Goal: Information Seeking & Learning: Learn about a topic

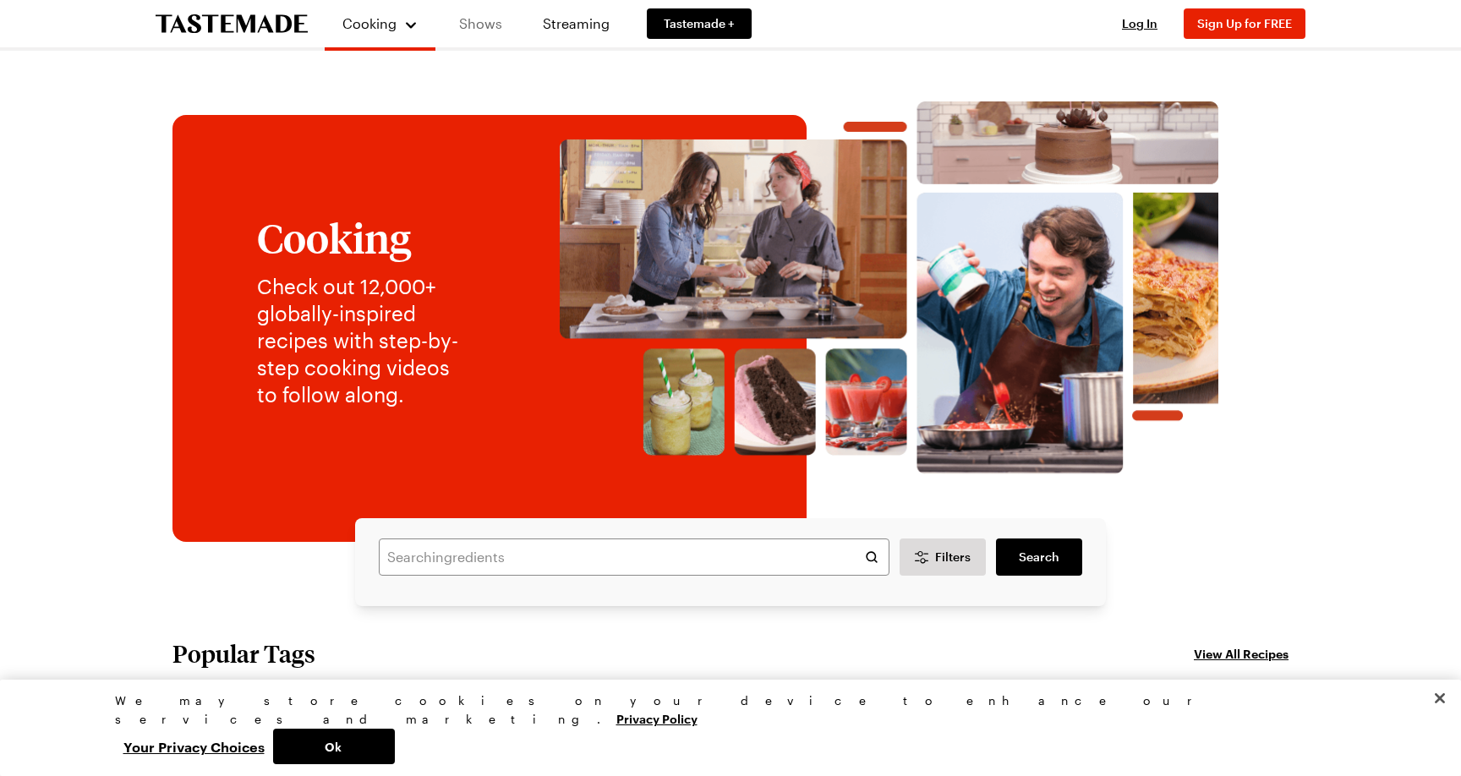
click at [484, 30] on link "Shows" at bounding box center [480, 23] width 77 height 47
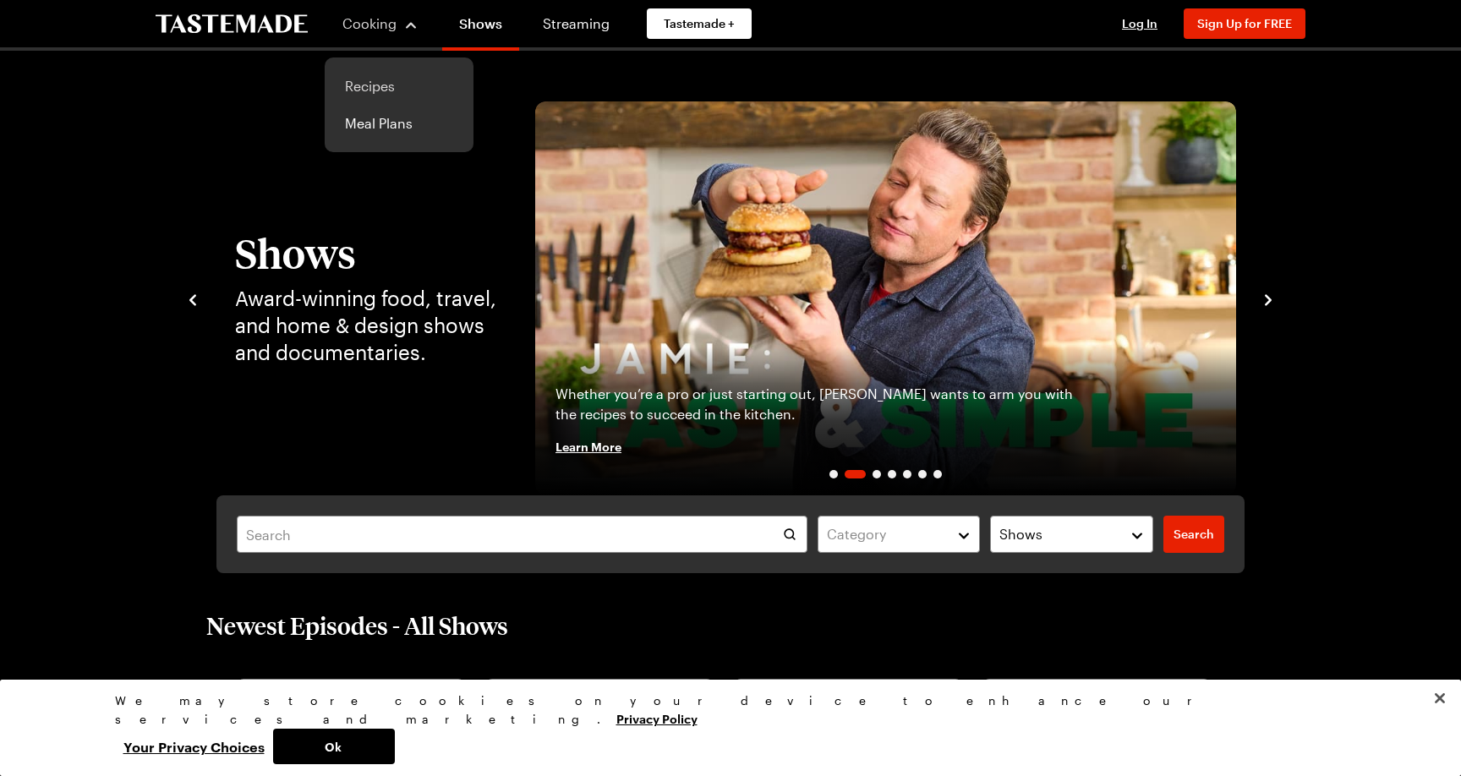
click at [374, 83] on link "Recipes" at bounding box center [399, 86] width 129 height 37
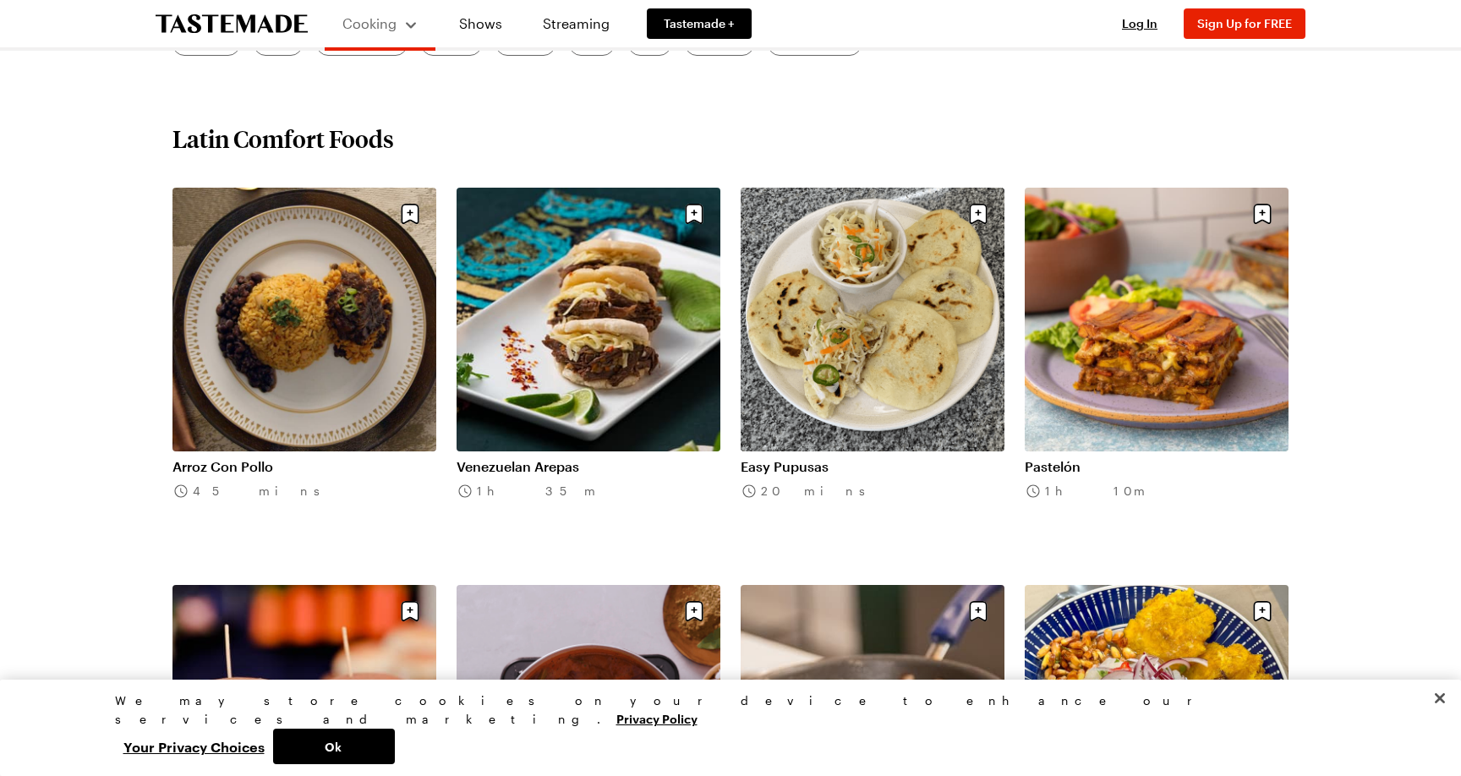
scroll to position [687, 0]
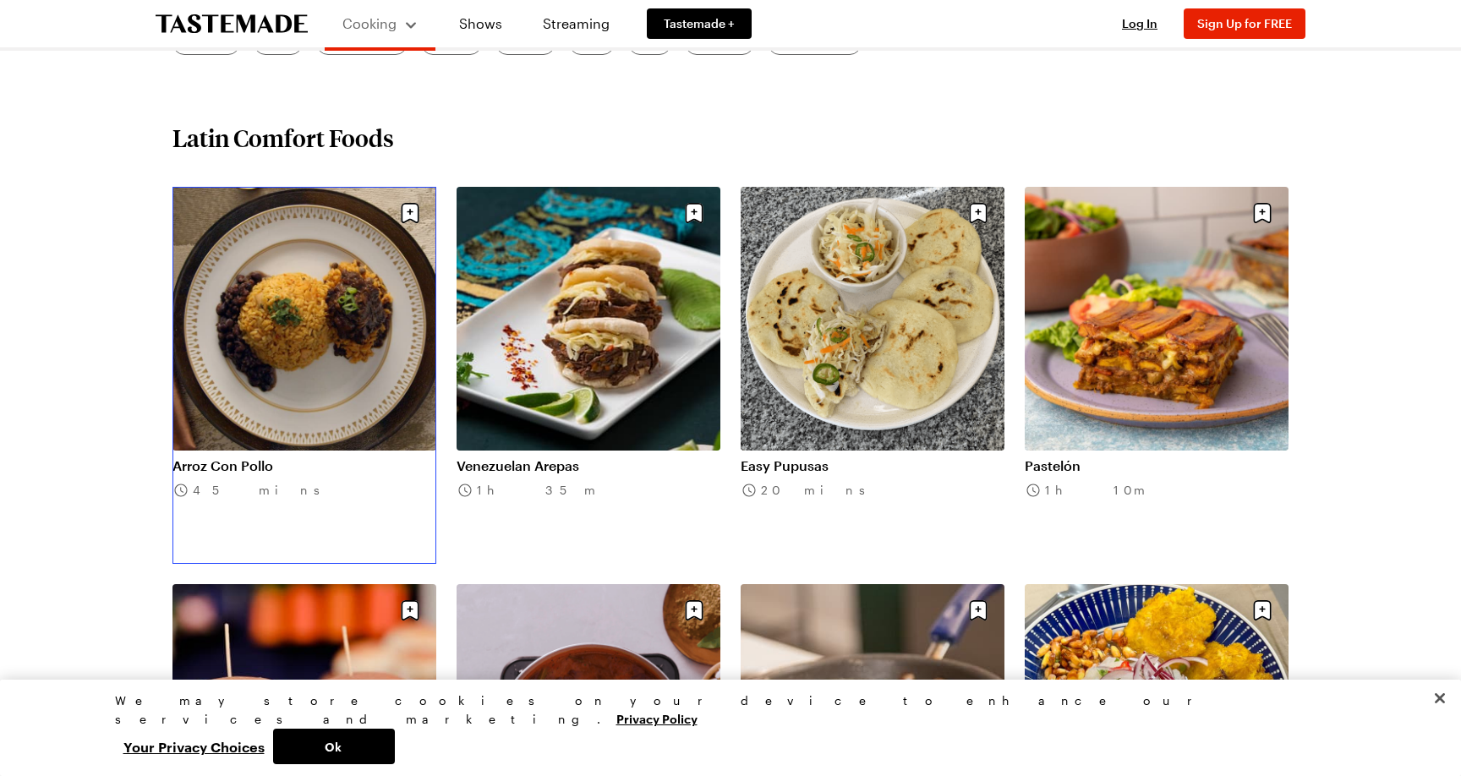
click at [326, 457] on link "Arroz Con Pollo" at bounding box center [304, 465] width 264 height 17
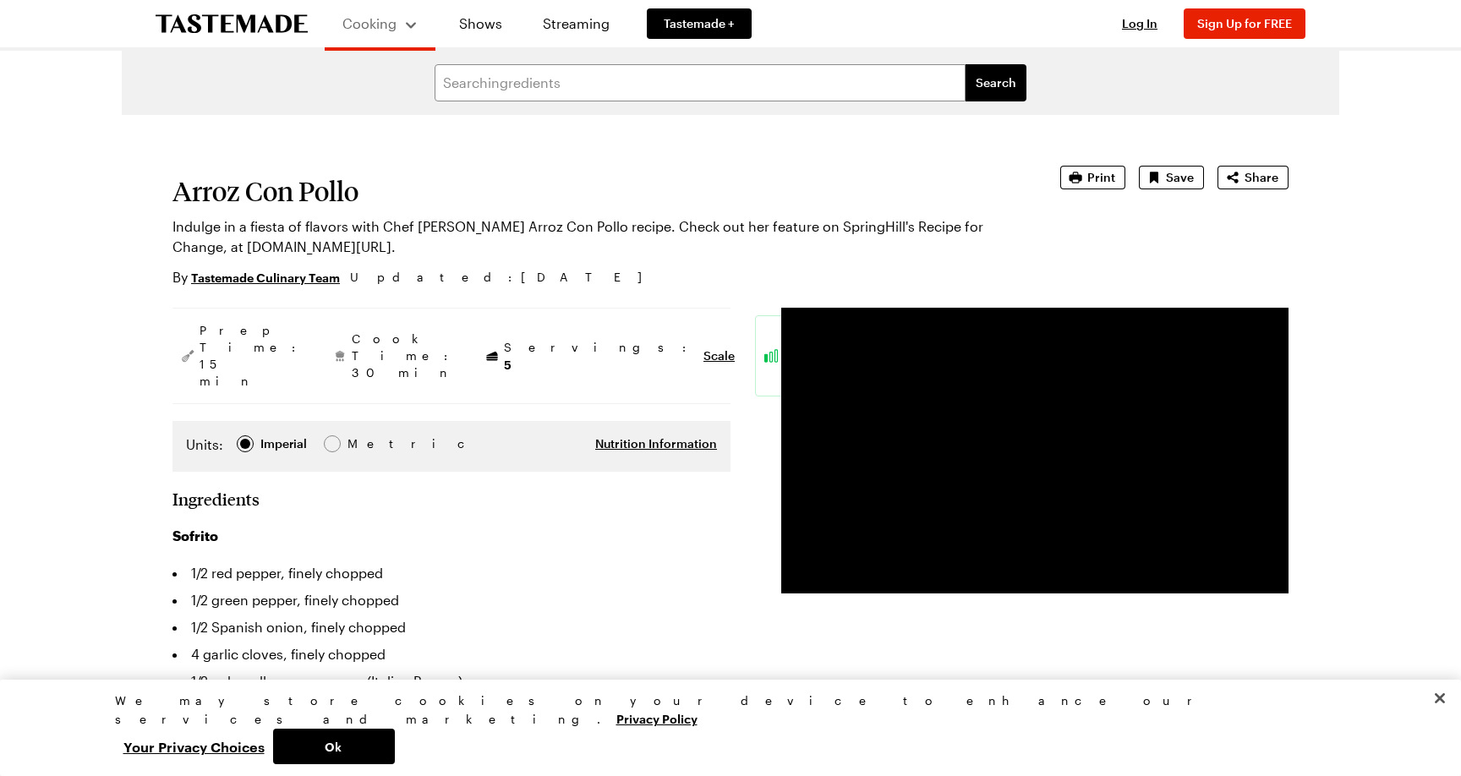
drag, startPoint x: 255, startPoint y: 20, endPoint x: 1168, endPoint y: 3, distance: 913.4
click at [0, 0] on div "Cooking Shows Streaming Tastemade + Log In Sign Up Log In Sign Up for FREE" at bounding box center [730, 25] width 1461 height 51
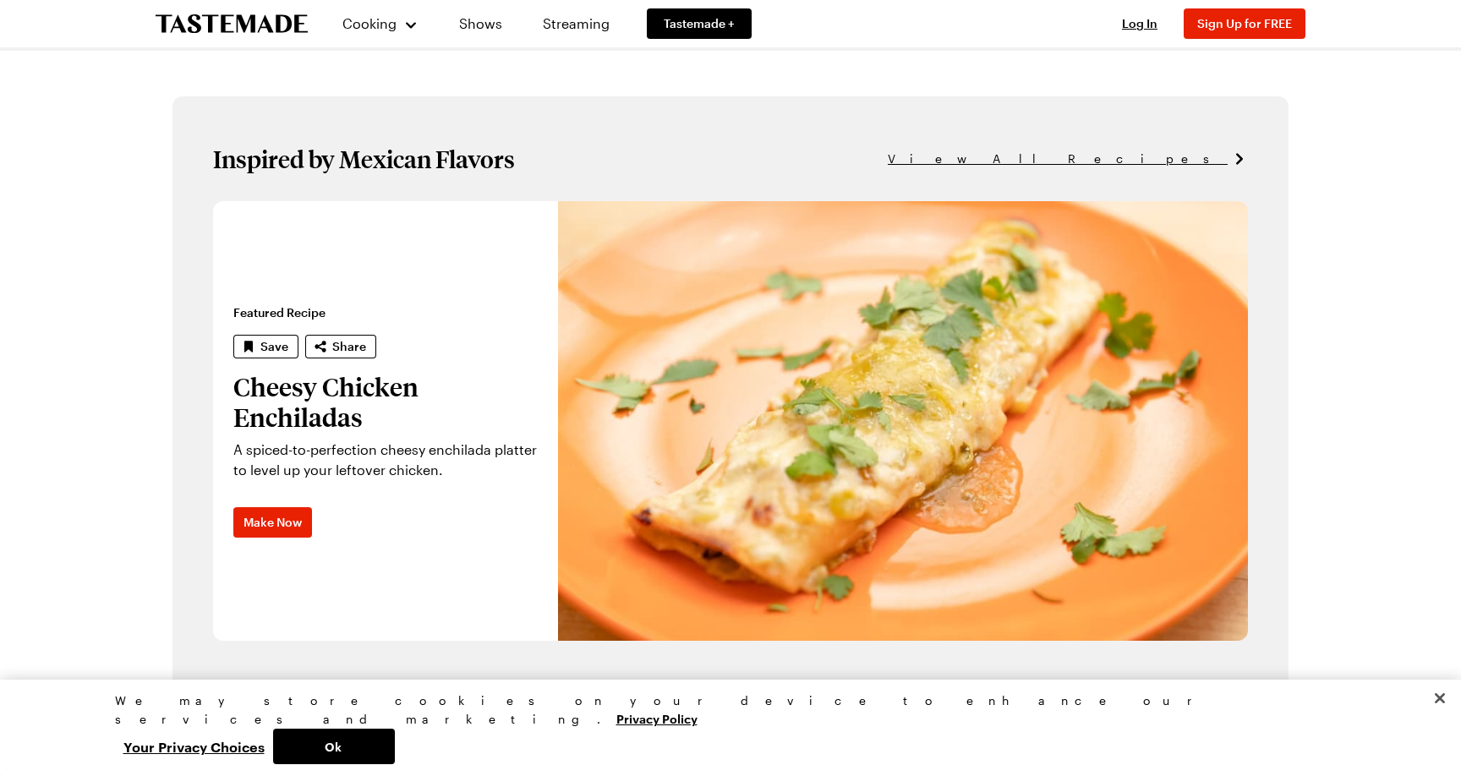
scroll to position [997, 0]
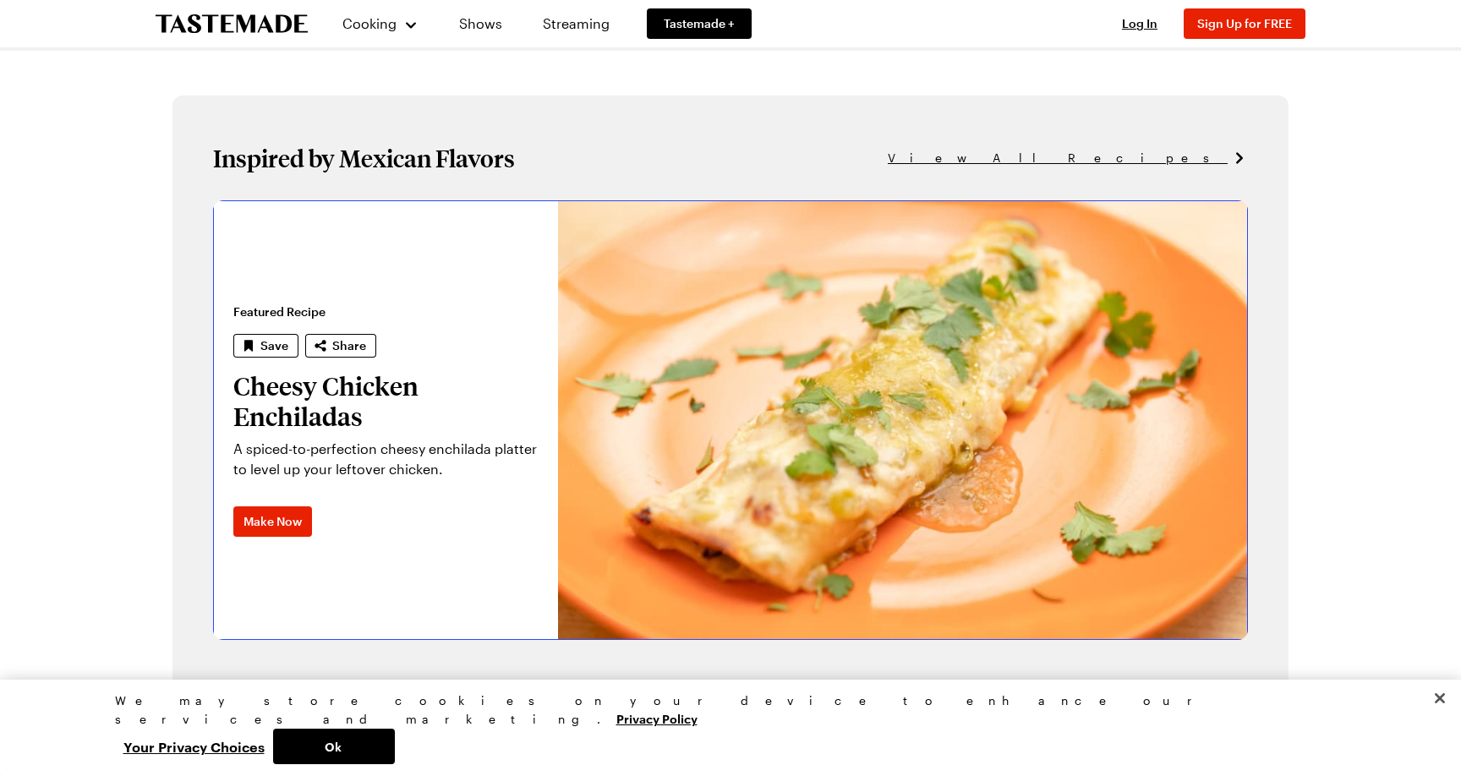
click at [213, 456] on link "Cheesy Chicken Enchiladas" at bounding box center [213, 420] width 0 height 440
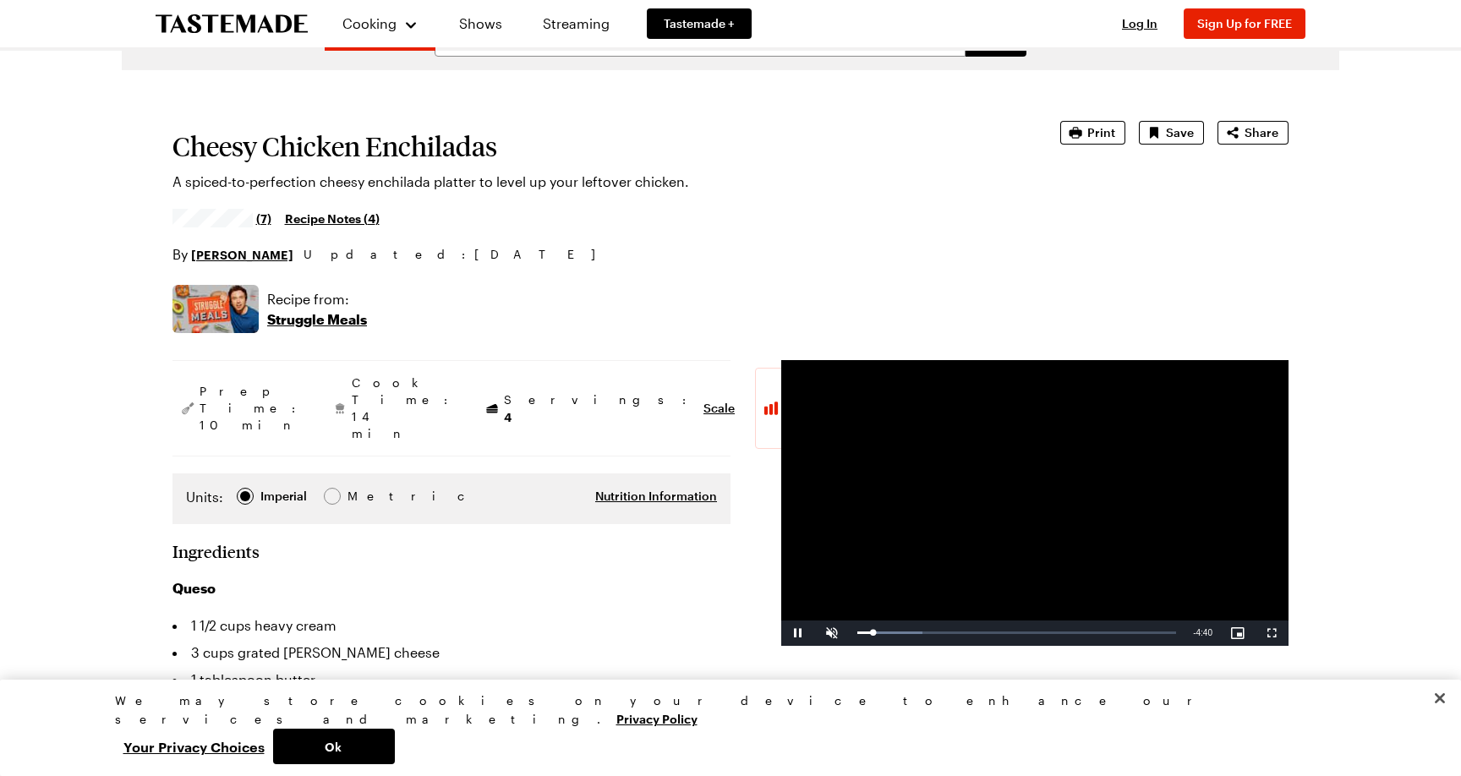
scroll to position [43, 0]
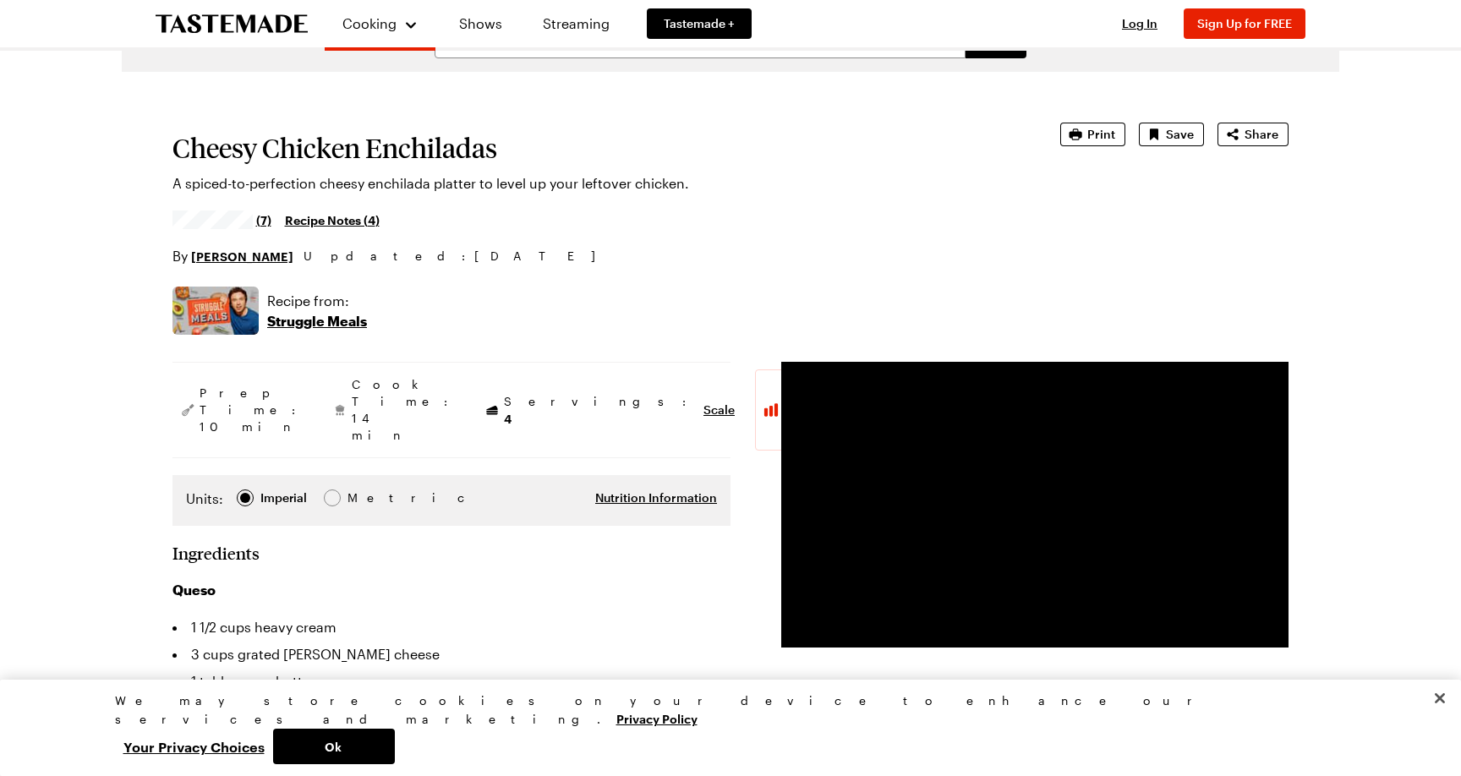
click at [200, 27] on icon "To Tastemade Home Page" at bounding box center [232, 23] width 152 height 19
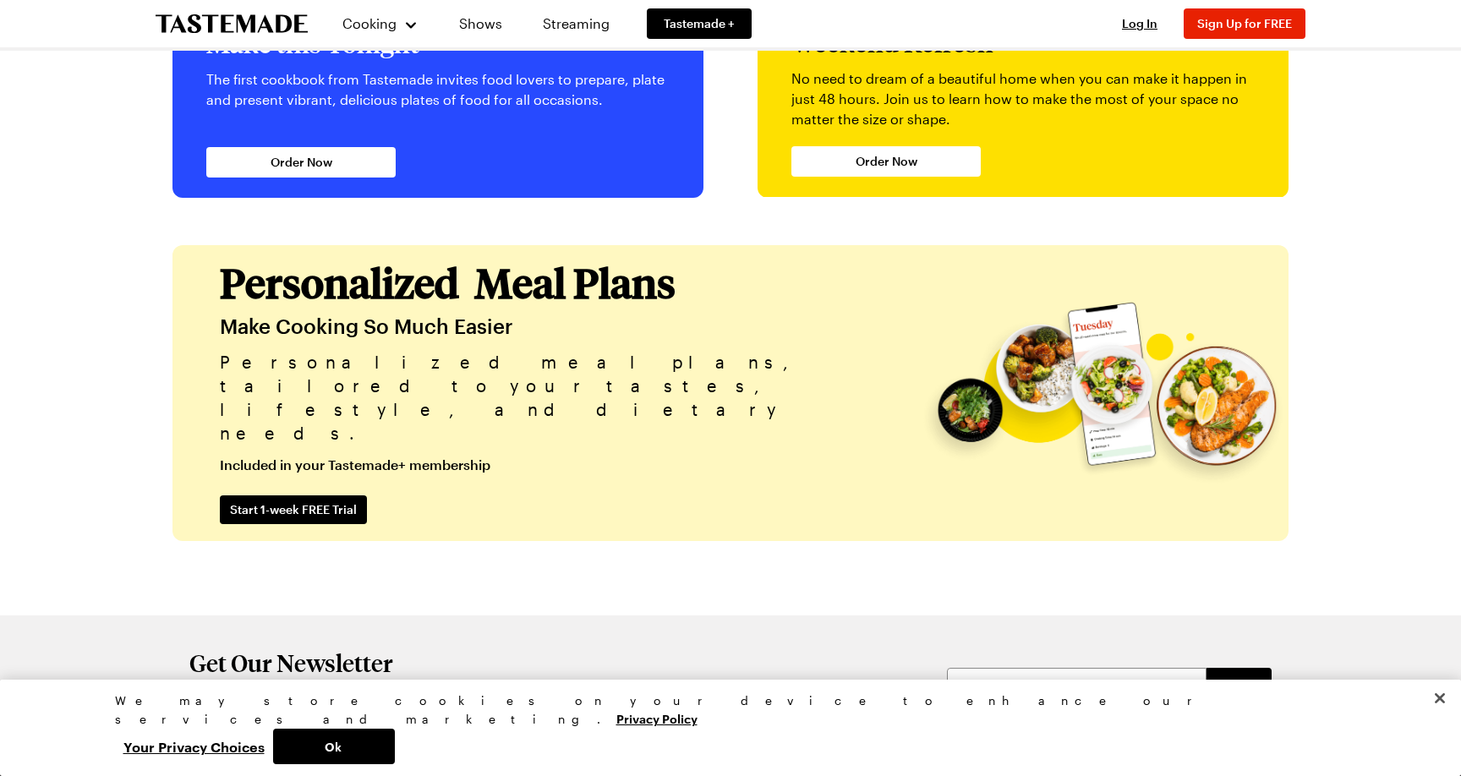
scroll to position [3965, 0]
